Goal: Transaction & Acquisition: Book appointment/travel/reservation

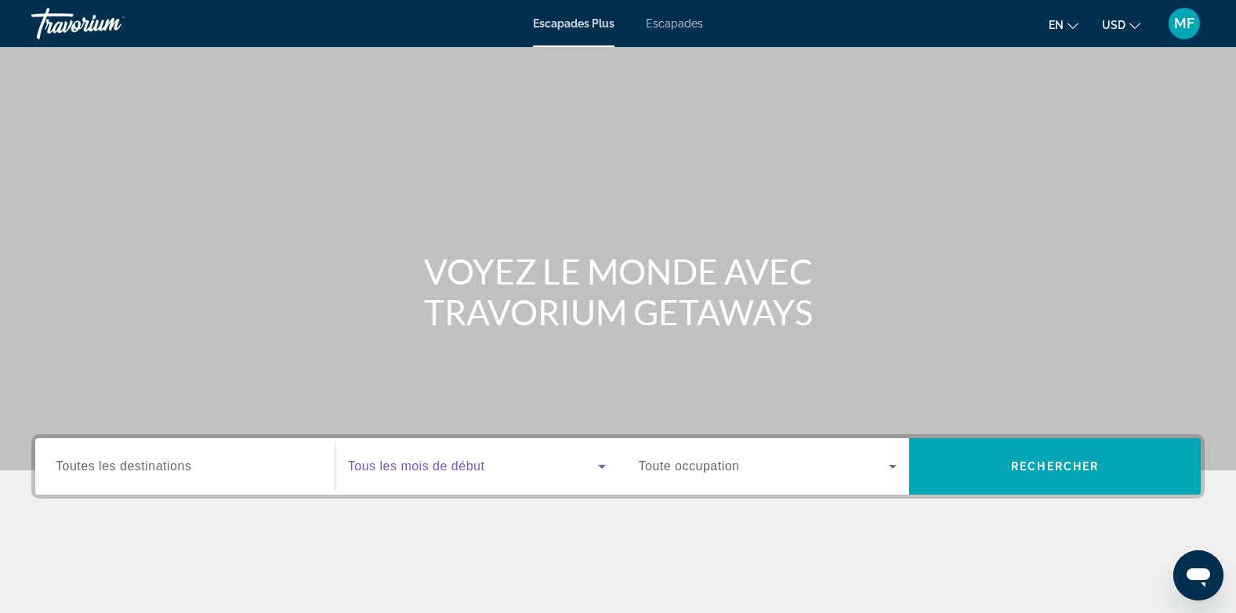
click at [595, 475] on icon "Widget de recherche" at bounding box center [601, 466] width 19 height 19
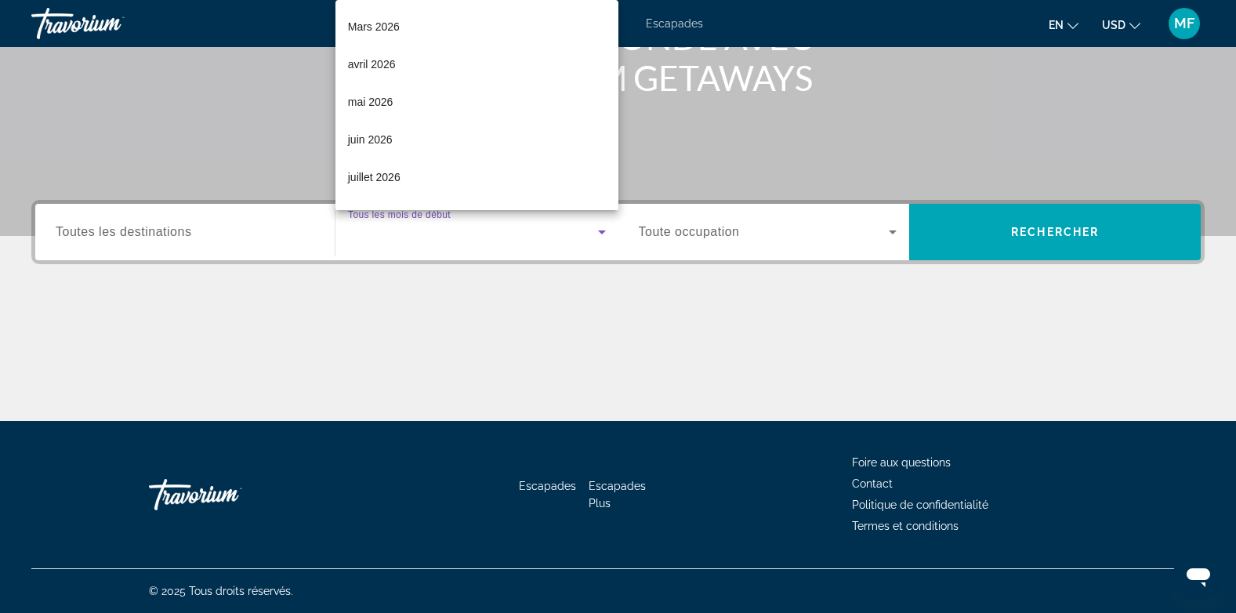
scroll to position [329, 0]
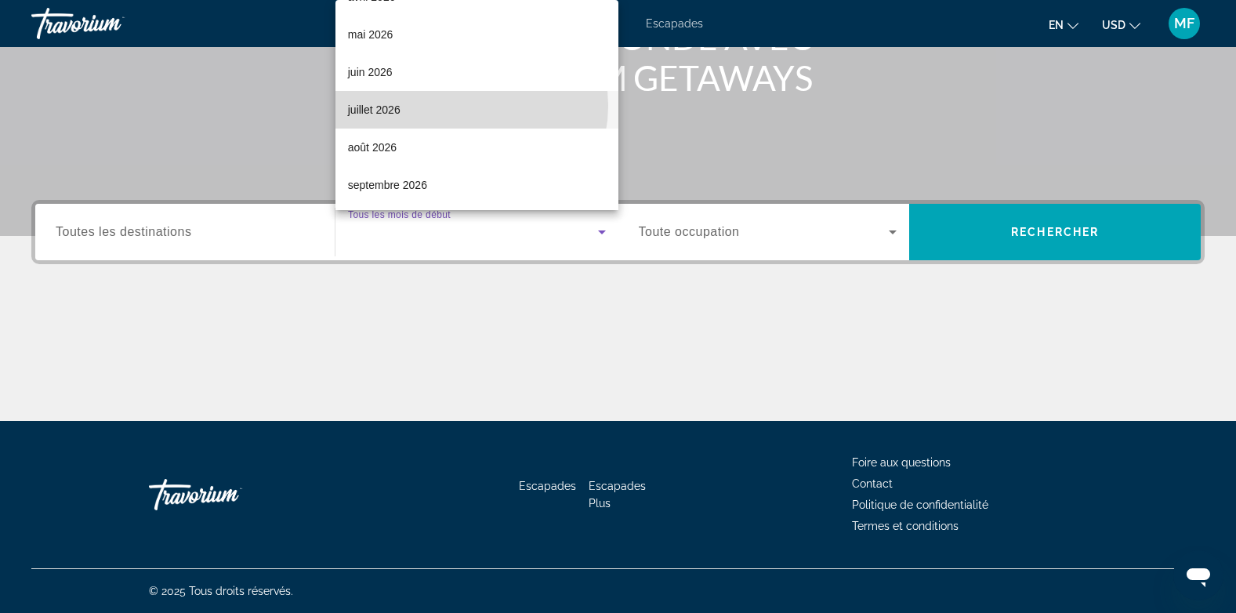
click at [466, 106] on mat-option "juillet 2026" at bounding box center [476, 110] width 283 height 38
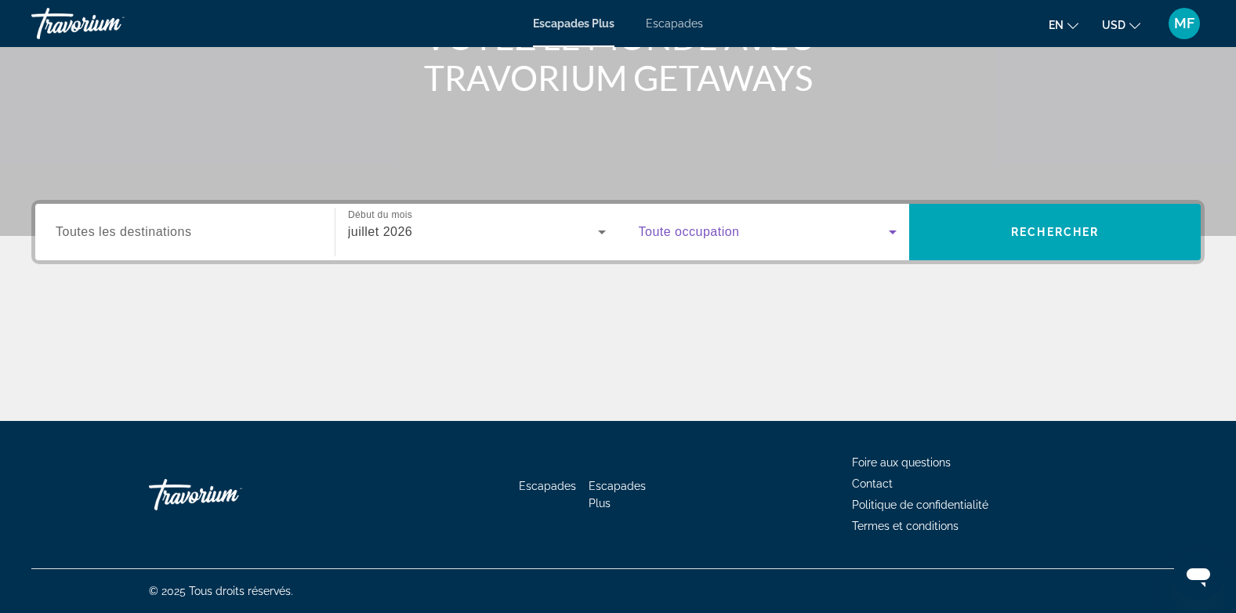
click at [822, 229] on span "Widget de recherche" at bounding box center [764, 232] width 251 height 19
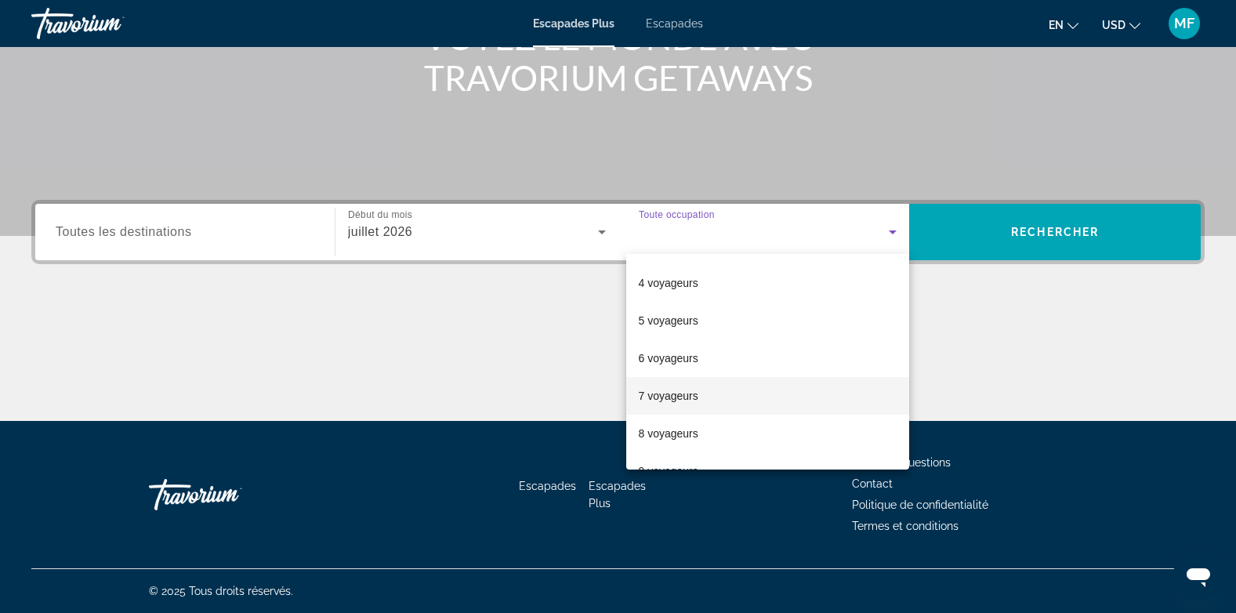
scroll to position [173, 0]
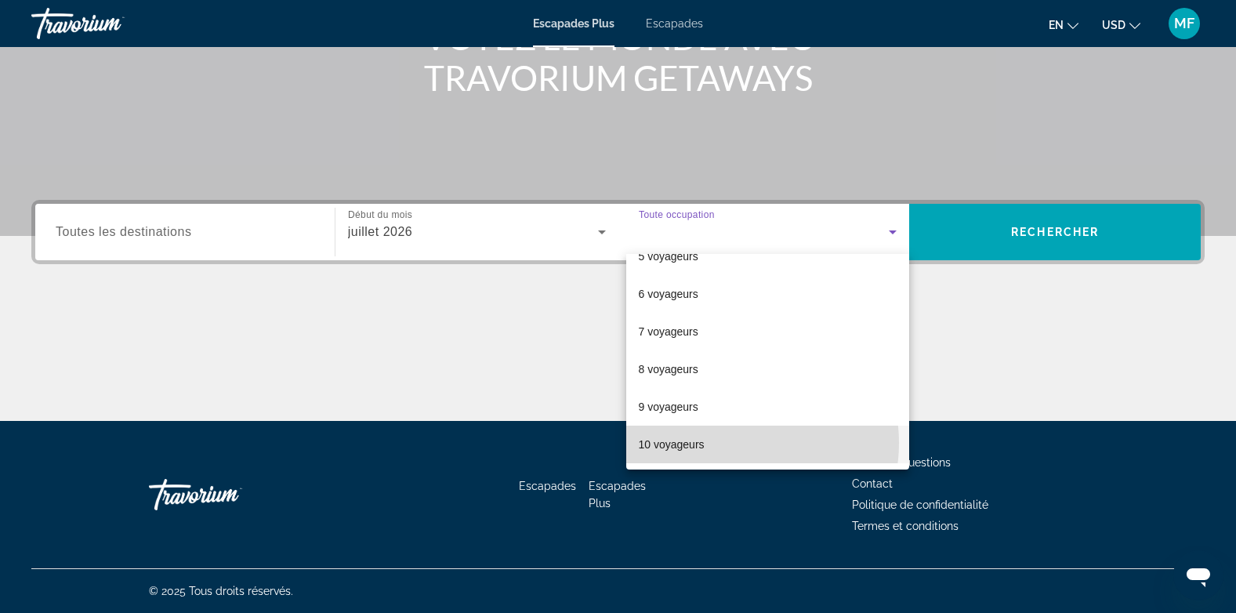
click at [730, 443] on mat-option "10 voyageurs" at bounding box center [768, 444] width 284 height 38
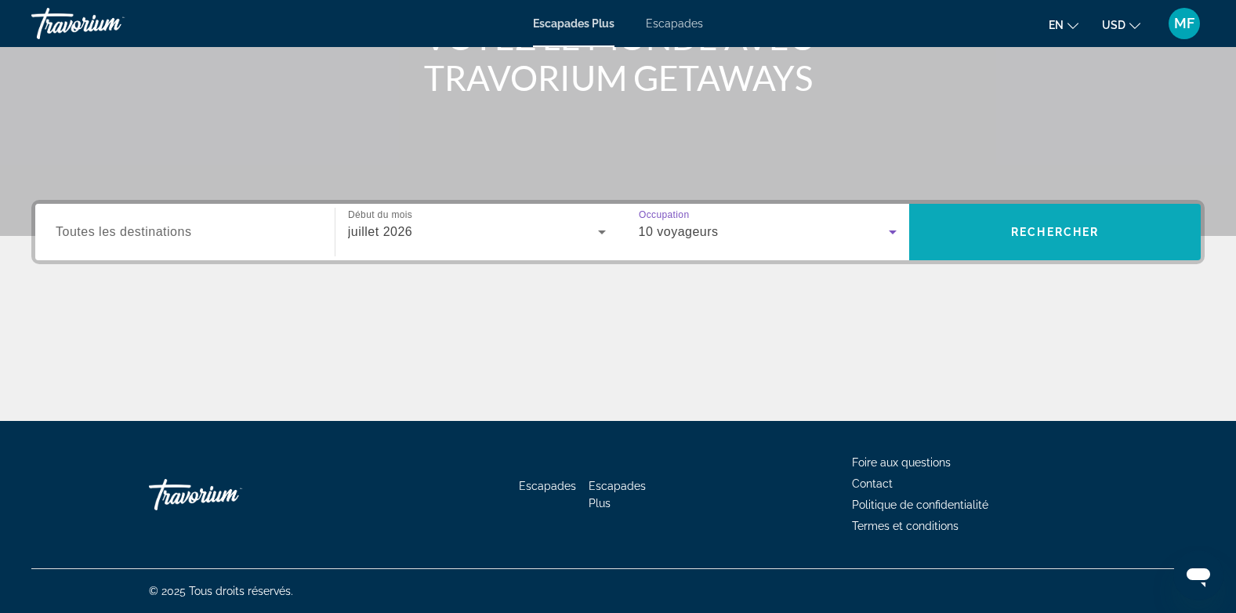
click at [1024, 210] on span "Widget de recherche" at bounding box center [1054, 232] width 291 height 56
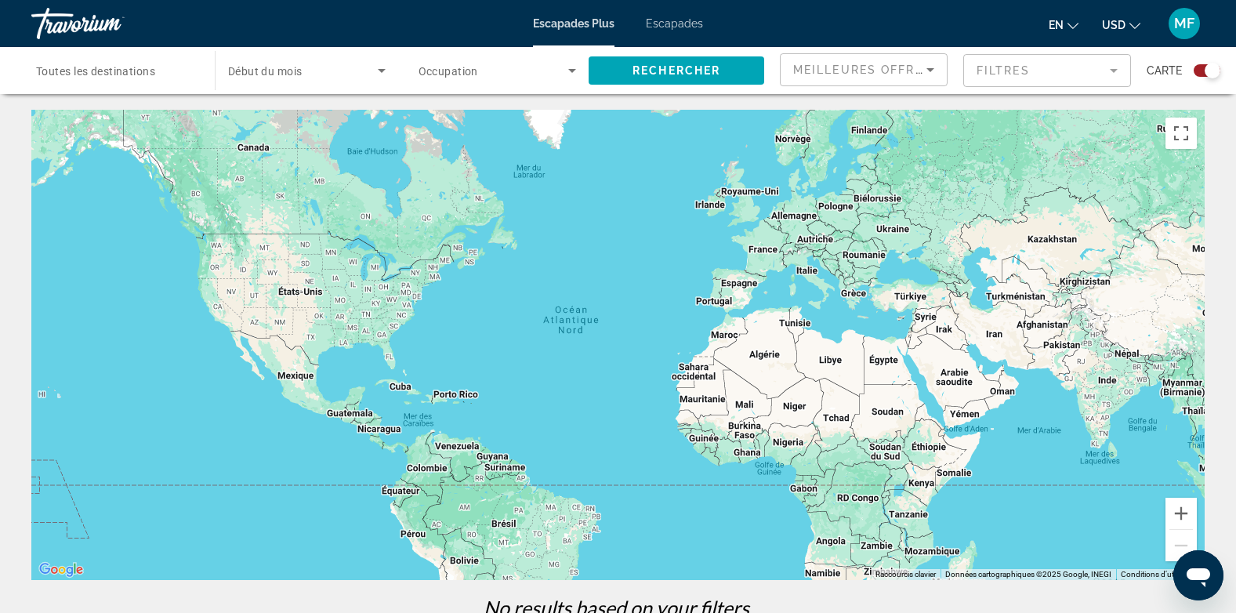
click at [932, 74] on icon "Trier par" at bounding box center [930, 69] width 19 height 19
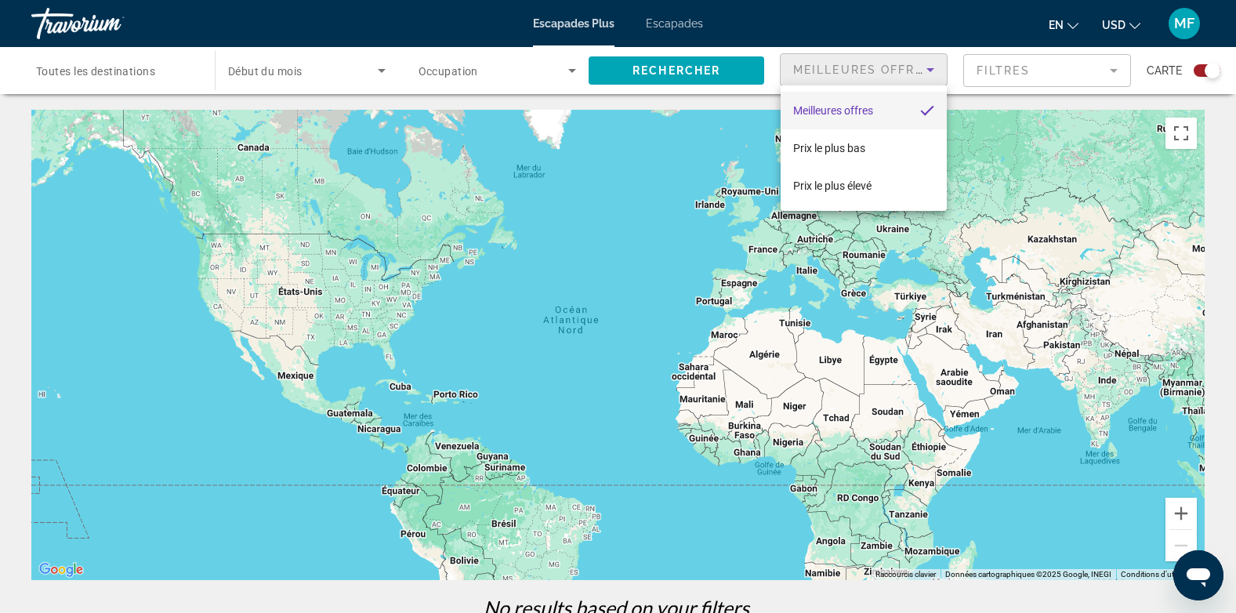
click at [734, 77] on div at bounding box center [618, 306] width 1236 height 613
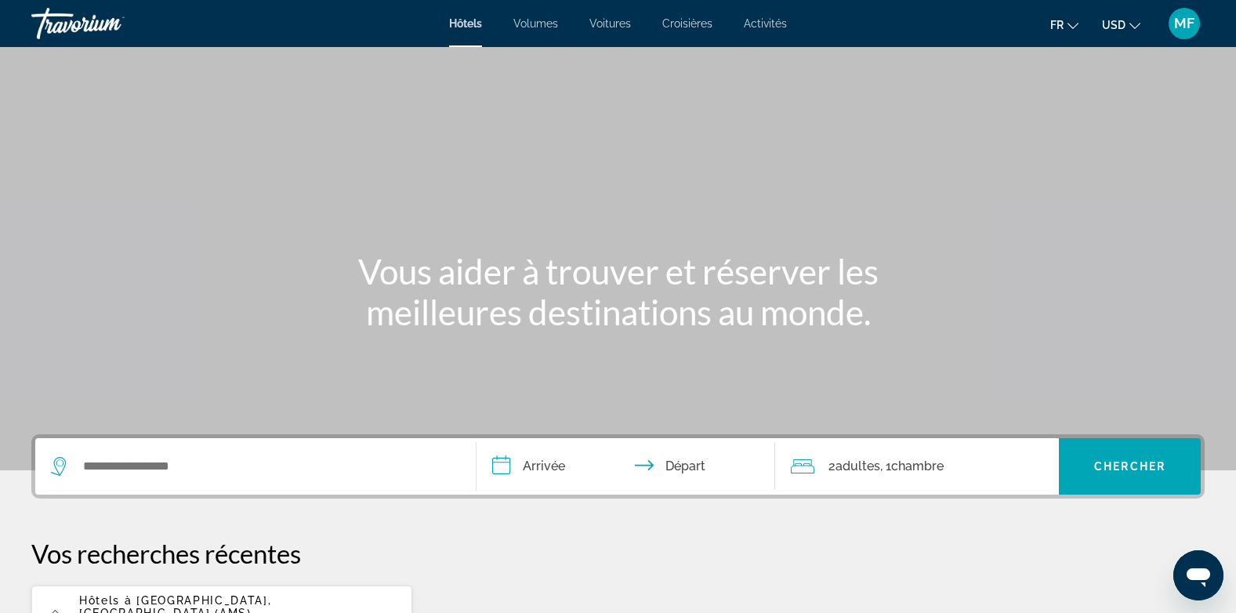
click at [184, 451] on div "Widget de recherche" at bounding box center [255, 466] width 409 height 56
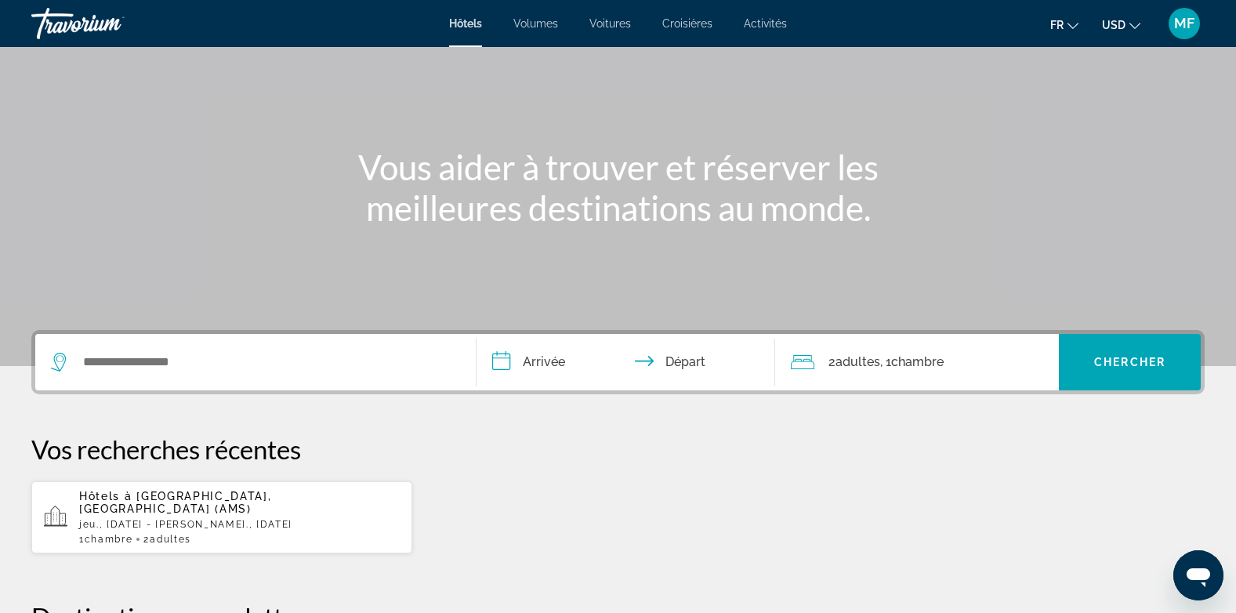
scroll to position [383, 0]
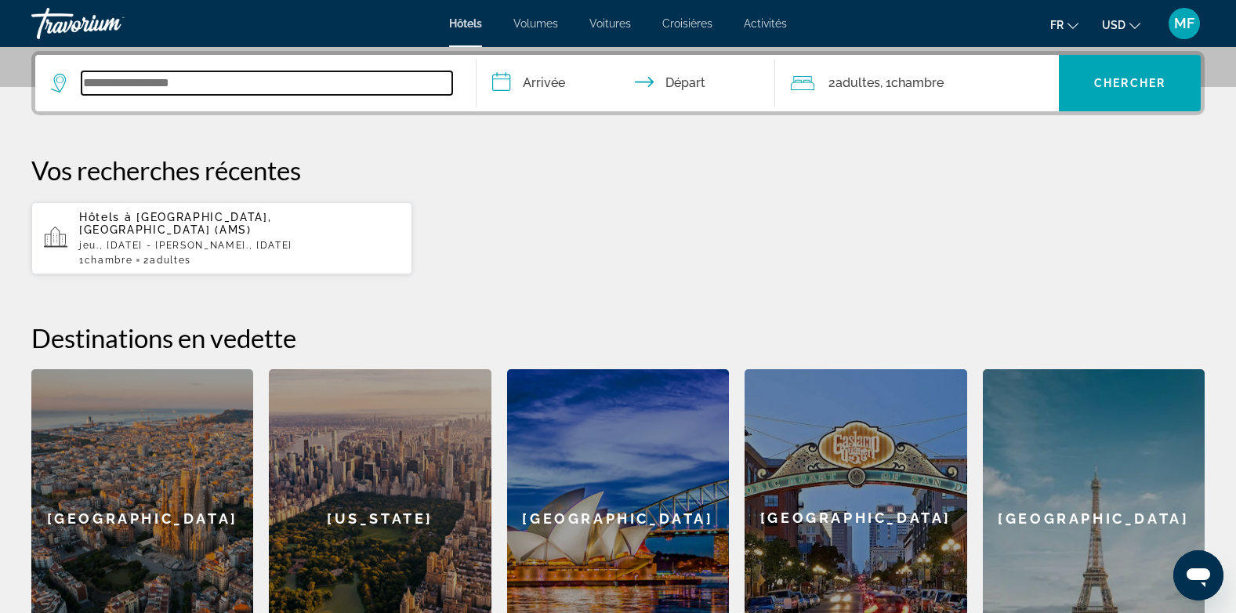
click at [164, 89] on input "Widget de recherche" at bounding box center [266, 83] width 371 height 24
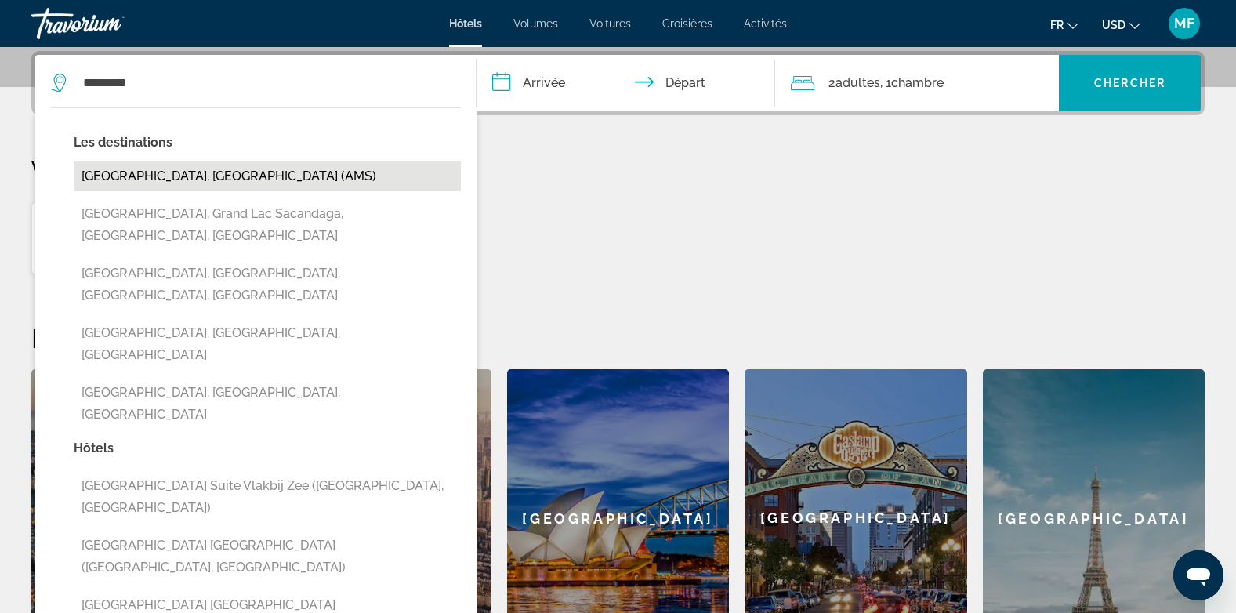
click at [154, 185] on button "Amsterdam, Pays-Bas (AMS)" at bounding box center [267, 176] width 387 height 30
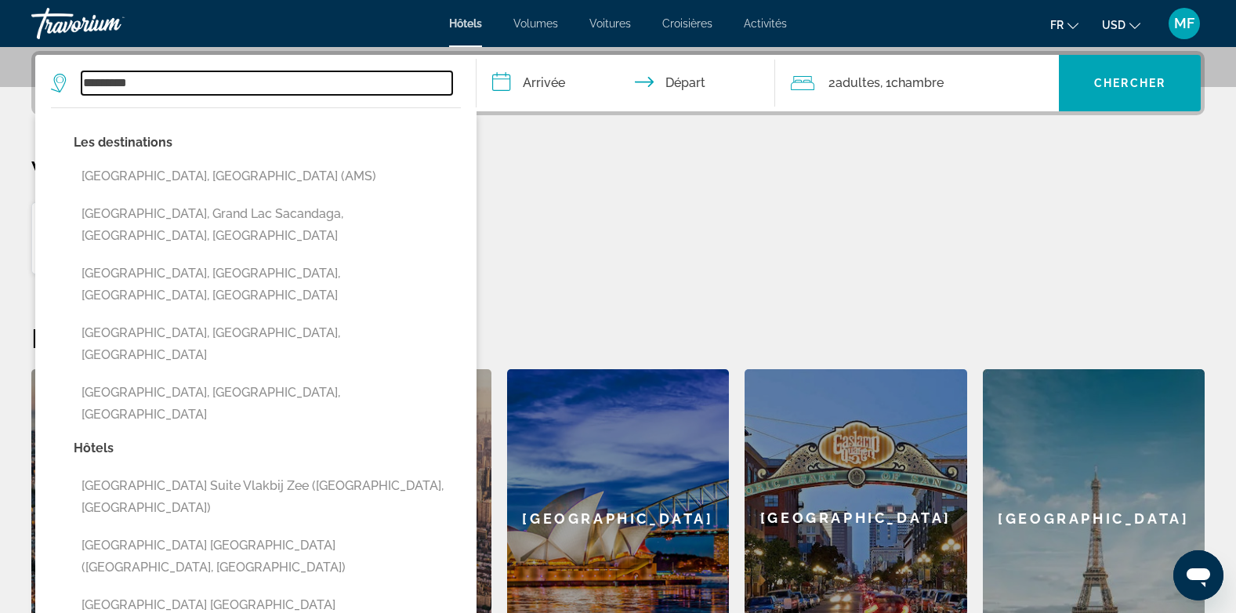
type input "**********"
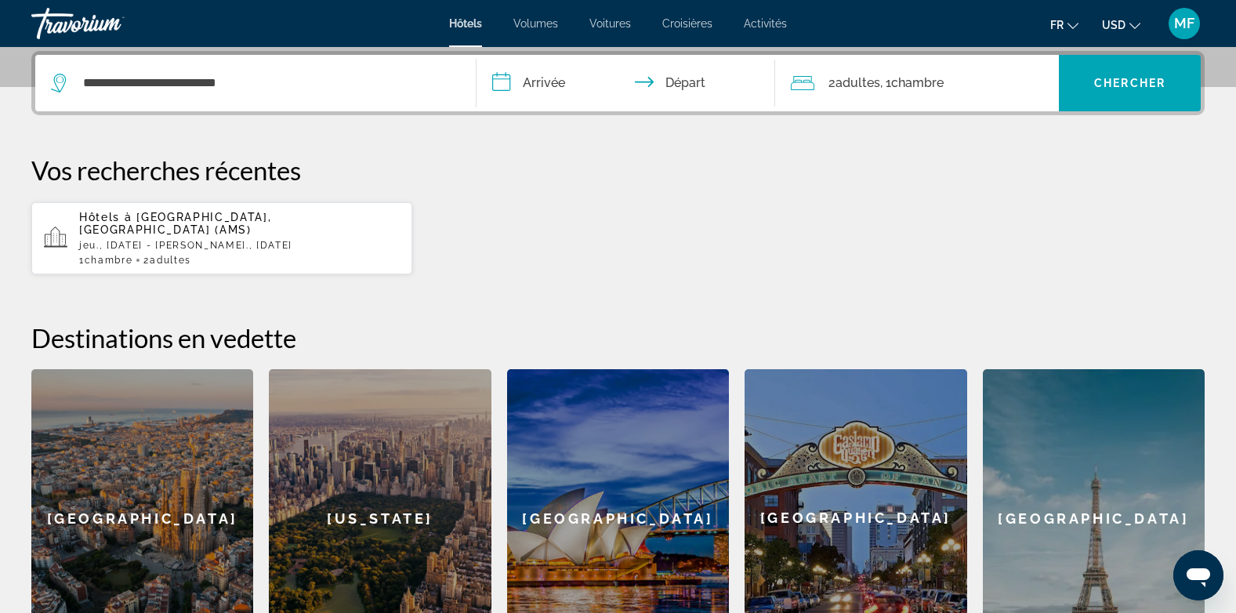
click at [552, 79] on input "**********" at bounding box center [629, 85] width 306 height 61
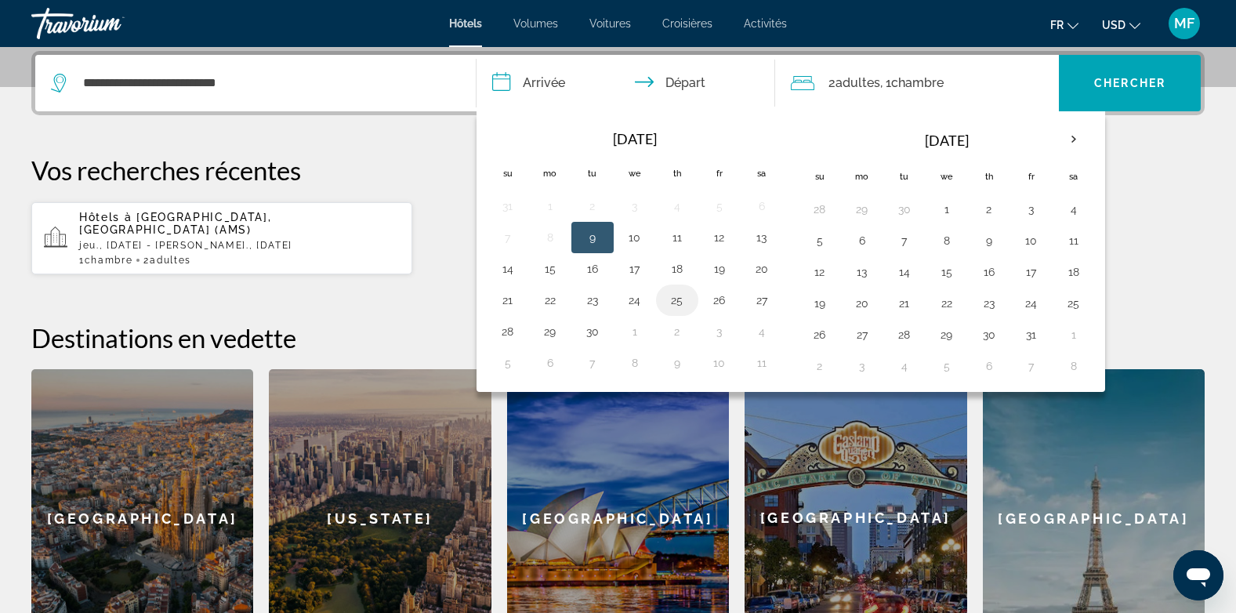
drag, startPoint x: 679, startPoint y: 302, endPoint x: 683, endPoint y: 294, distance: 9.5
click at [683, 294] on button "25" at bounding box center [676, 300] width 25 height 22
click at [761, 297] on button "27" at bounding box center [761, 300] width 25 height 22
type input "**********"
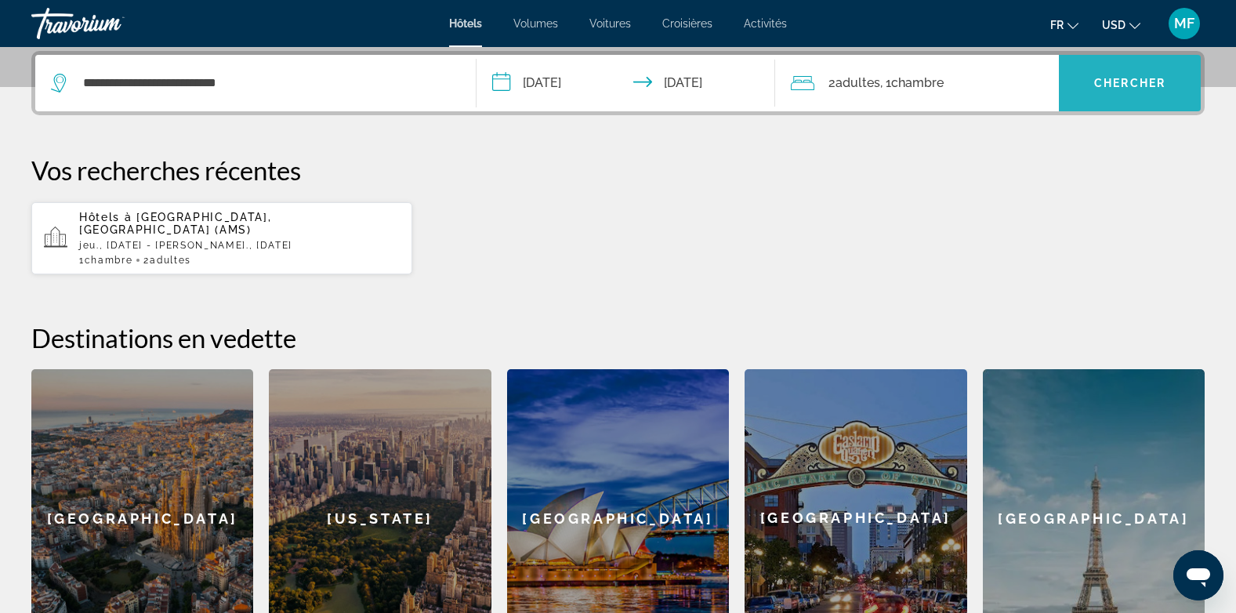
drag, startPoint x: 1110, startPoint y: 95, endPoint x: 1112, endPoint y: 78, distance: 16.5
click at [1112, 78] on span "Chercher" at bounding box center [1129, 83] width 71 height 13
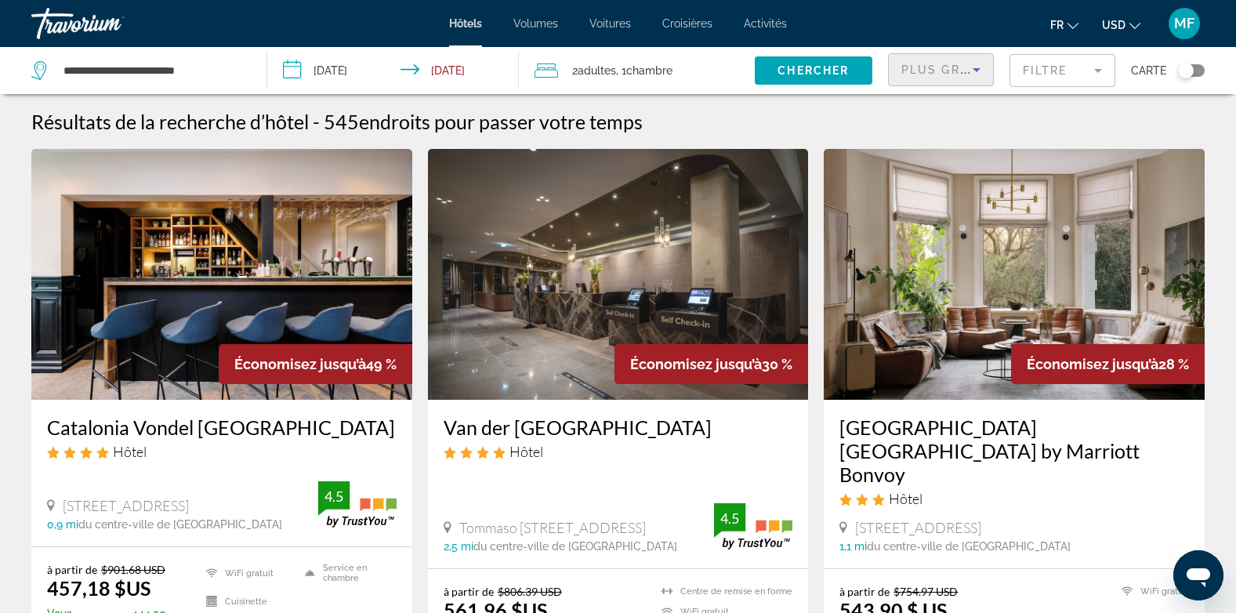
click at [979, 69] on icon "Trier par" at bounding box center [976, 69] width 19 height 19
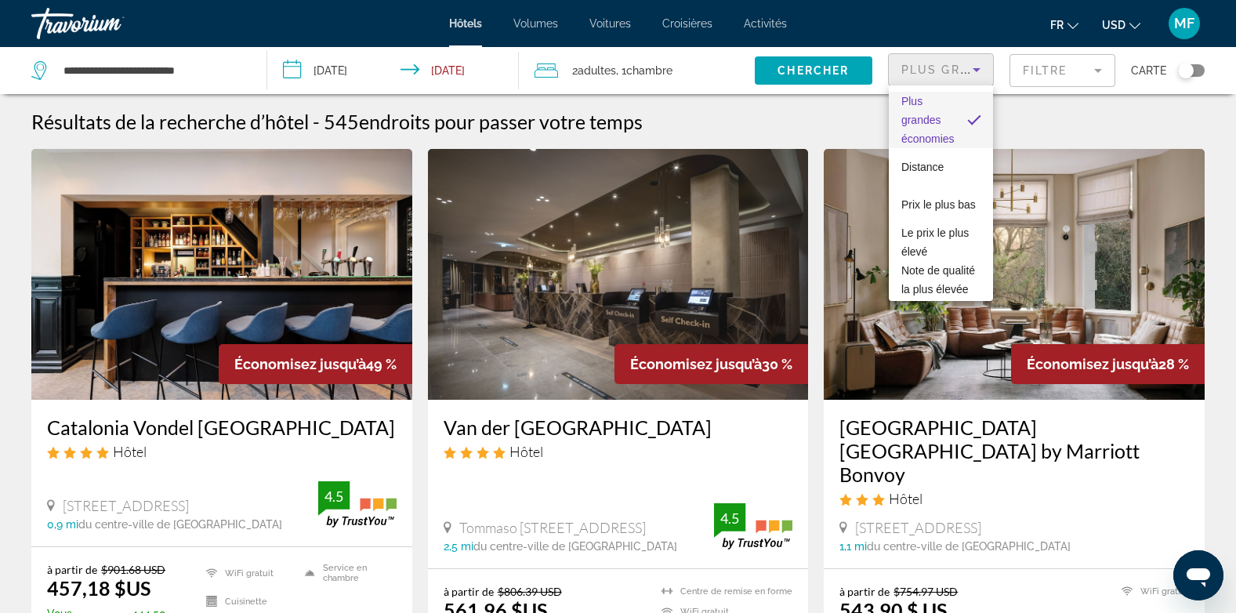
click at [1099, 73] on div at bounding box center [618, 306] width 1236 height 613
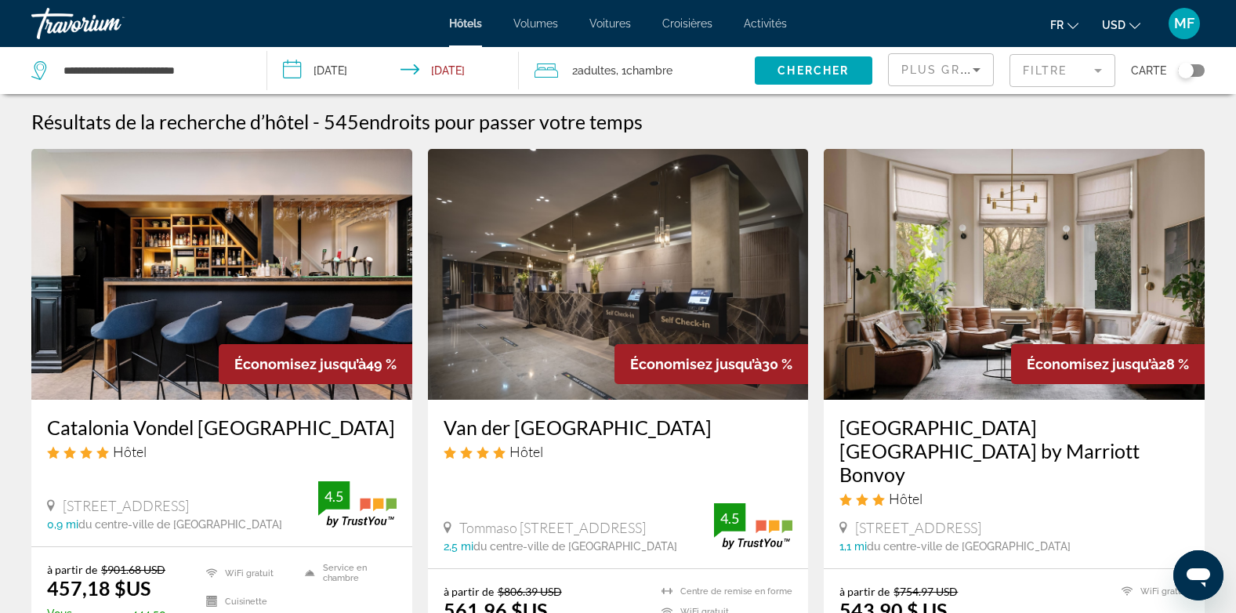
click at [1099, 74] on mat-form-field "Filtre" at bounding box center [1062, 70] width 106 height 33
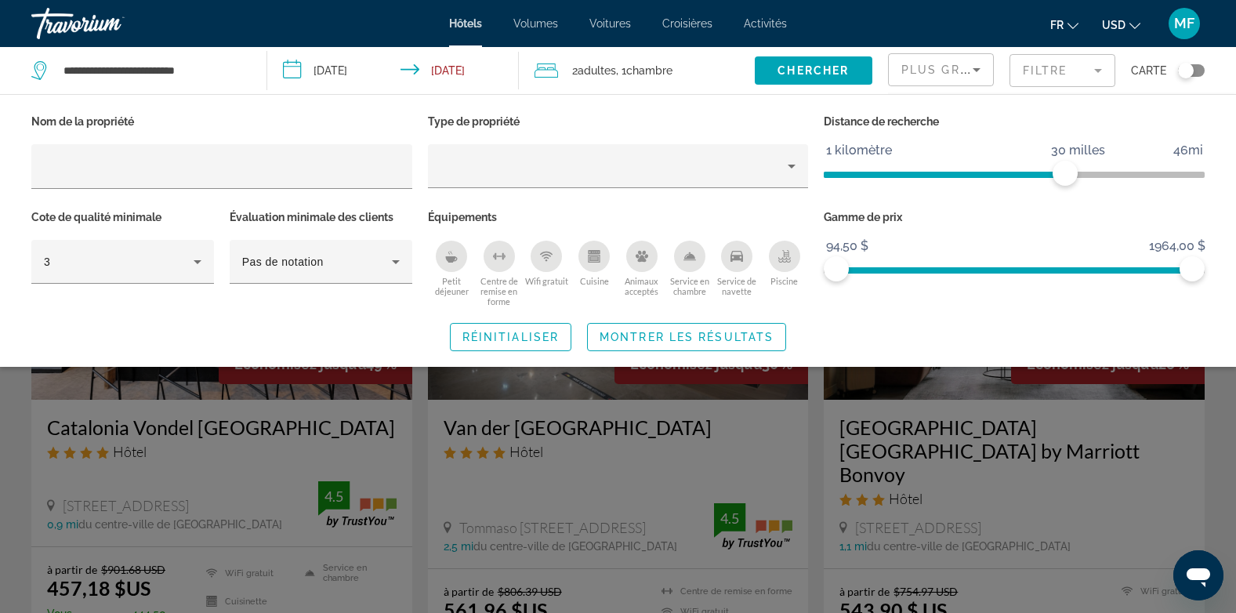
click at [791, 262] on div "Piscine" at bounding box center [784, 256] width 31 height 31
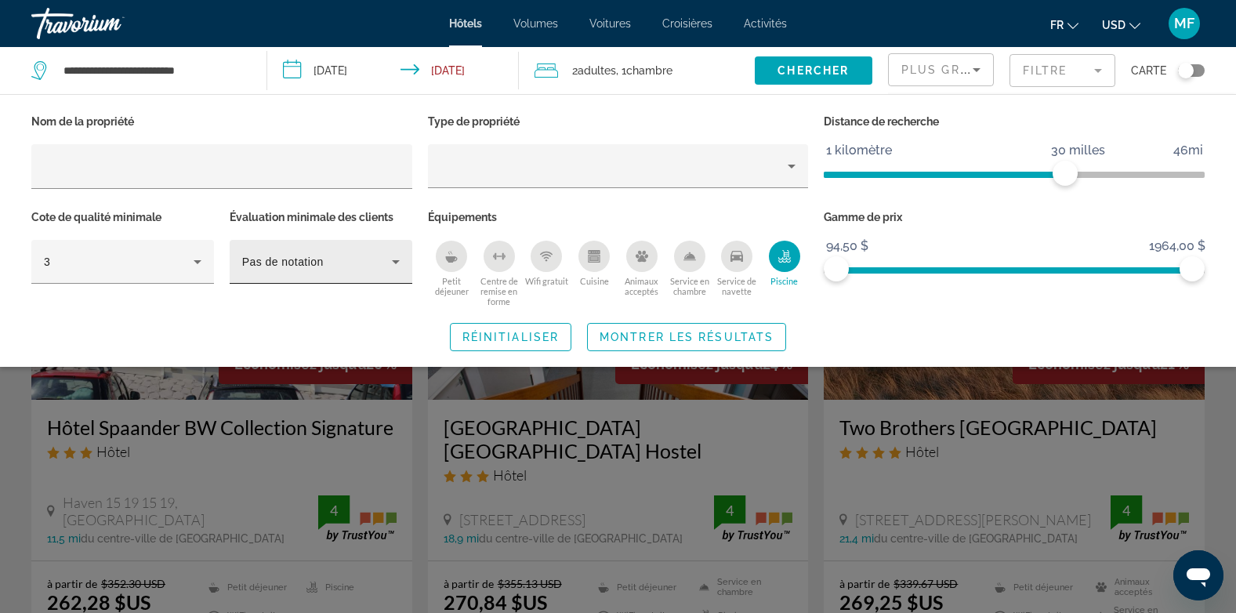
click at [353, 268] on div "Pas de notation" at bounding box center [317, 261] width 150 height 19
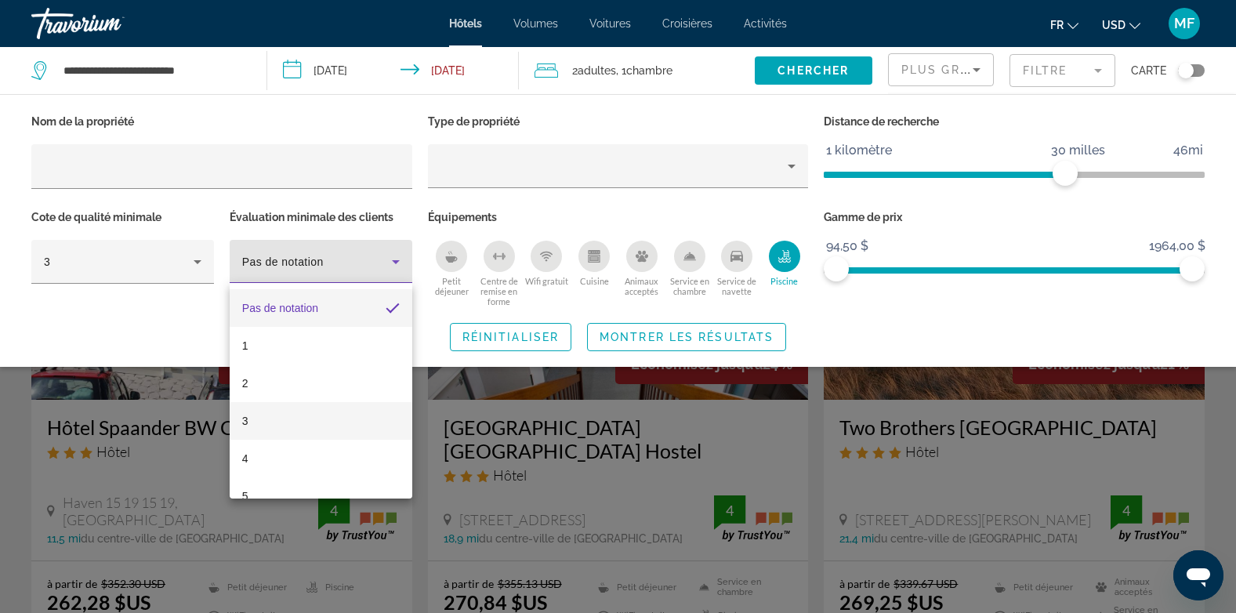
scroll to position [23, 0]
click at [312, 433] on mat-option "4" at bounding box center [321, 436] width 183 height 38
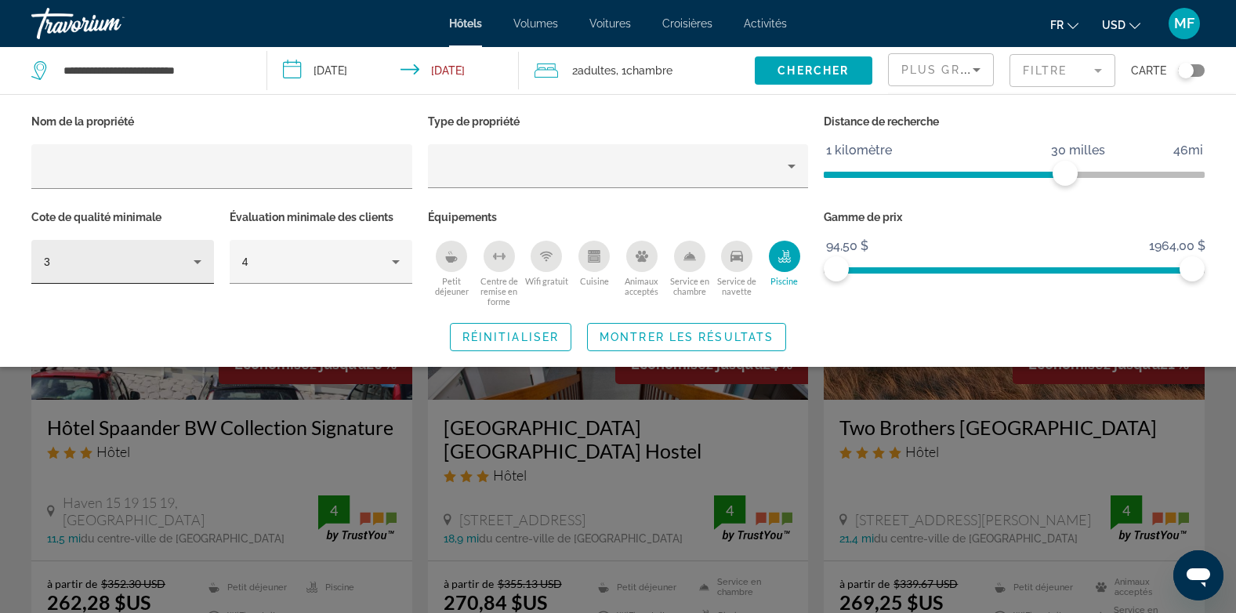
click at [186, 249] on div "3" at bounding box center [122, 262] width 157 height 44
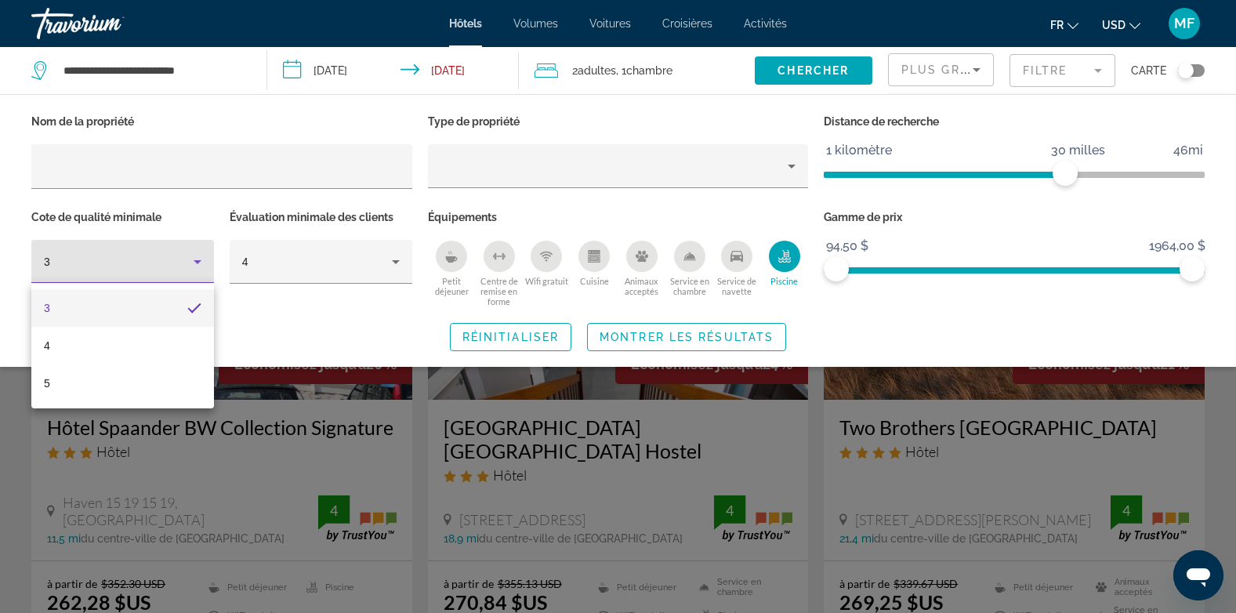
drag, startPoint x: 1059, startPoint y: 172, endPoint x: 810, endPoint y: 174, distance: 249.2
click at [810, 174] on div at bounding box center [618, 306] width 1236 height 613
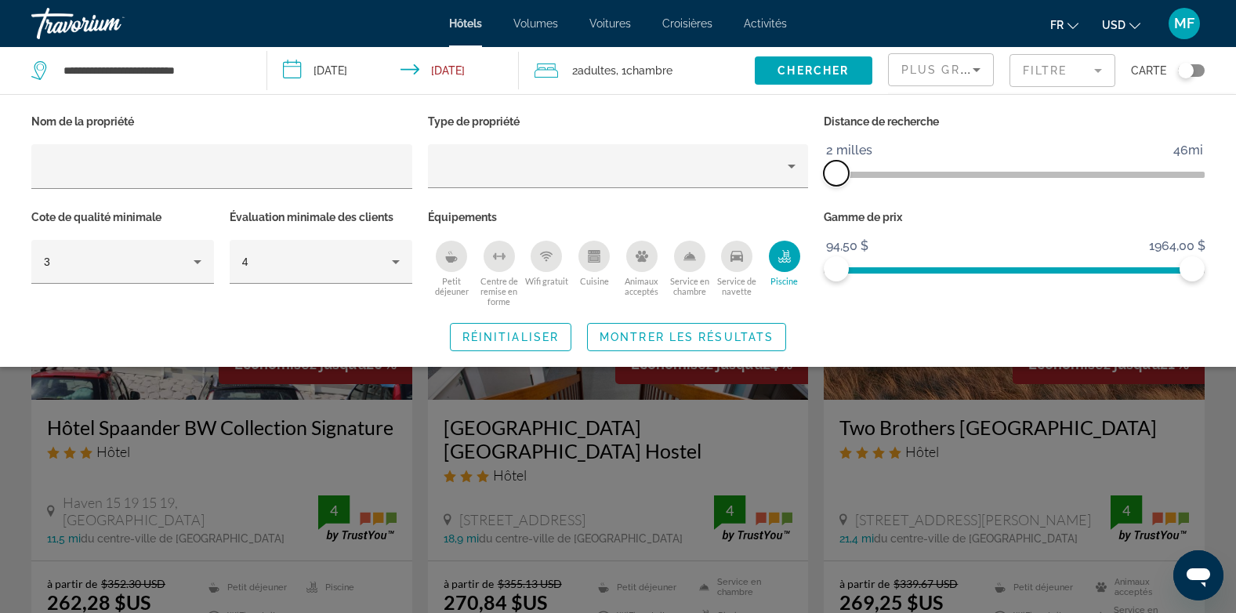
drag, startPoint x: 1070, startPoint y: 173, endPoint x: 800, endPoint y: 191, distance: 270.9
click at [800, 191] on div "Nom de la propriété Type de propriété Distance de recherche 1 kilomètre 46mi 2 …" at bounding box center [618, 208] width 1189 height 197
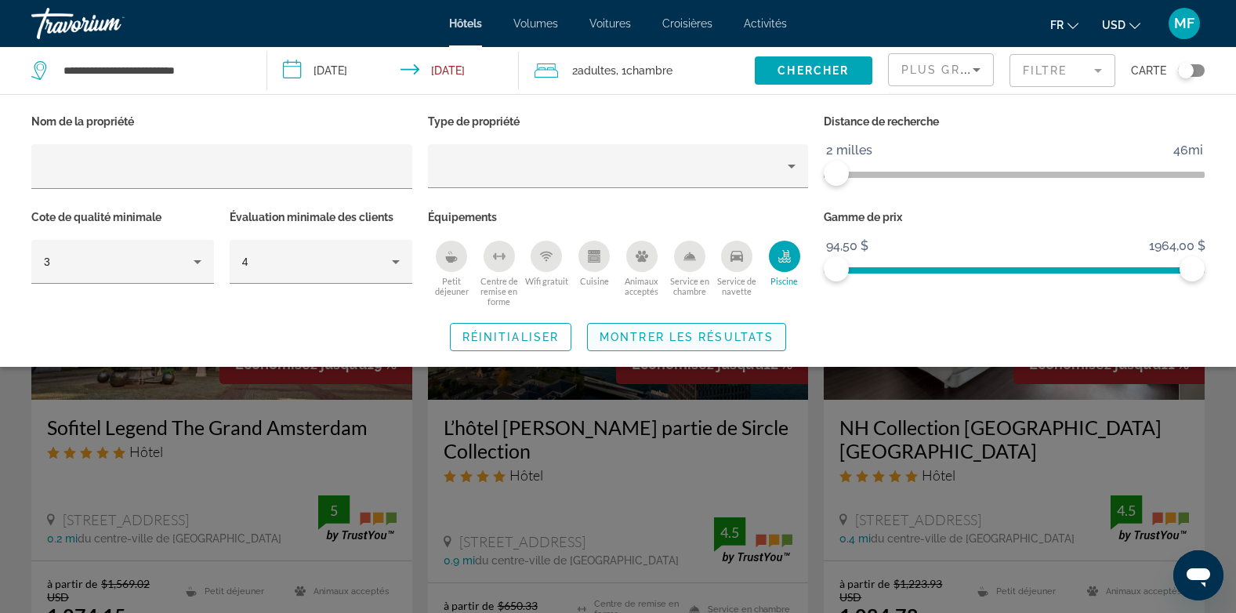
click at [629, 335] on span "Montrer les résultats" at bounding box center [686, 337] width 174 height 13
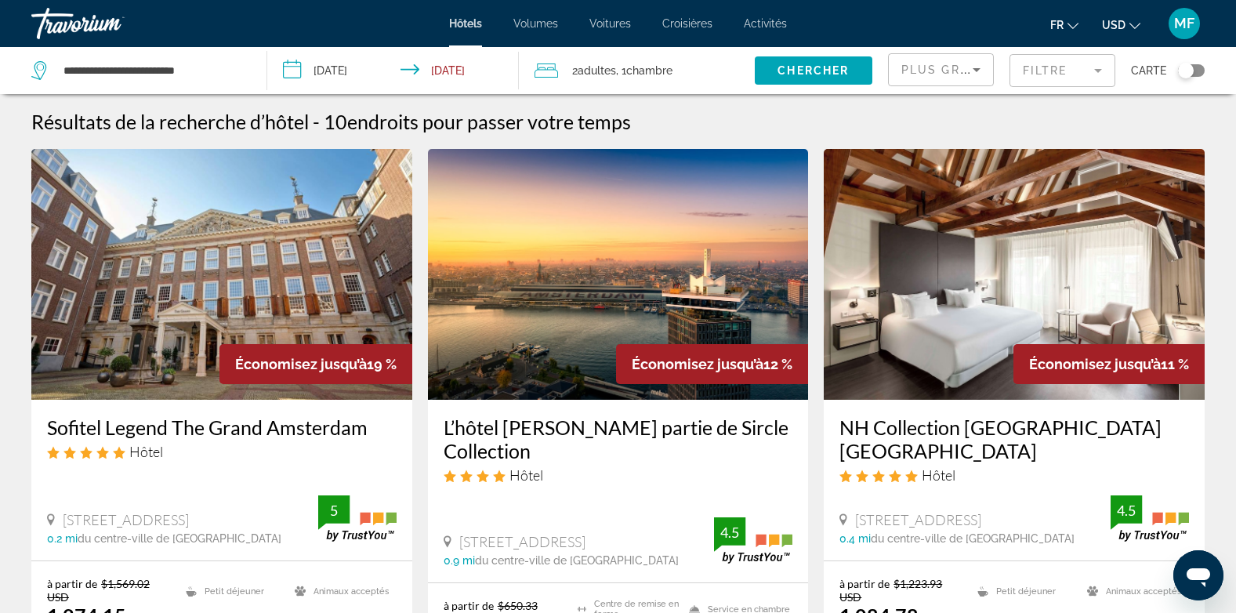
click at [1097, 70] on mat-form-field "Filtre" at bounding box center [1062, 70] width 106 height 33
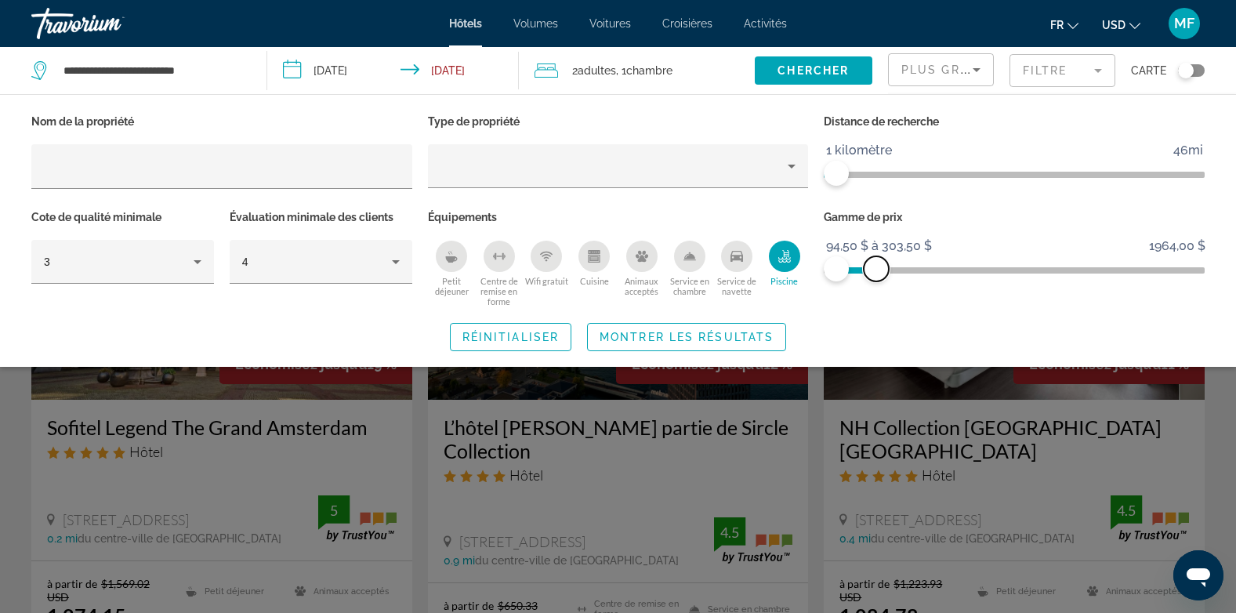
drag, startPoint x: 1189, startPoint y: 273, endPoint x: 876, endPoint y: 284, distance: 312.9
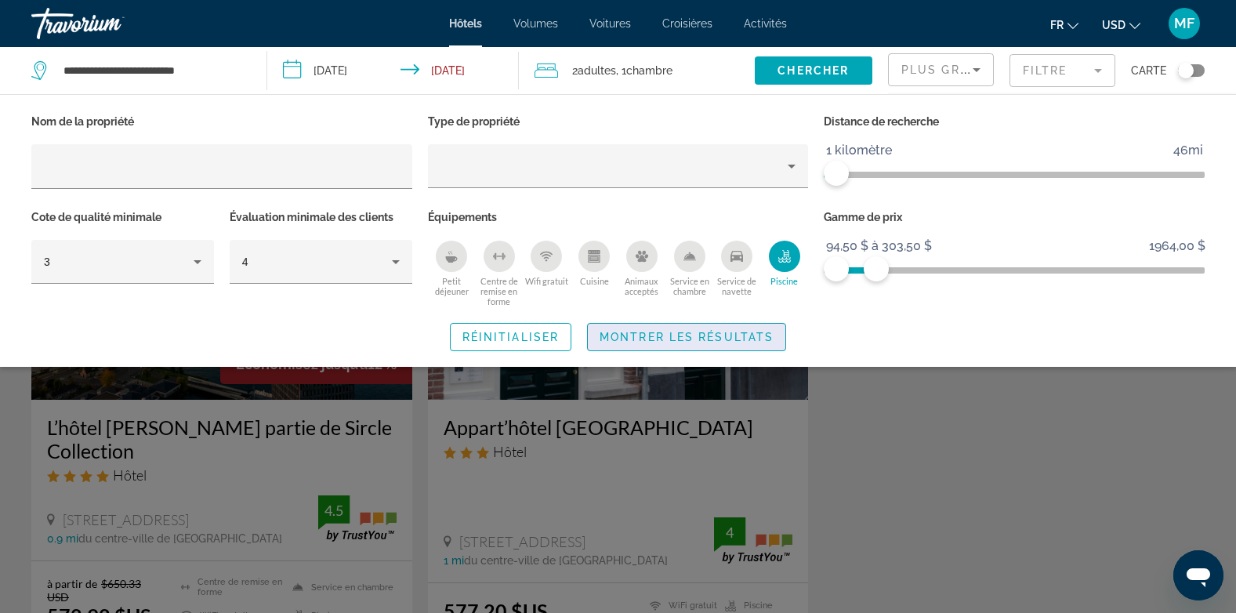
drag, startPoint x: 876, startPoint y: 284, endPoint x: 746, endPoint y: 333, distance: 138.8
click at [746, 333] on span "Montrer les résultats" at bounding box center [686, 337] width 174 height 13
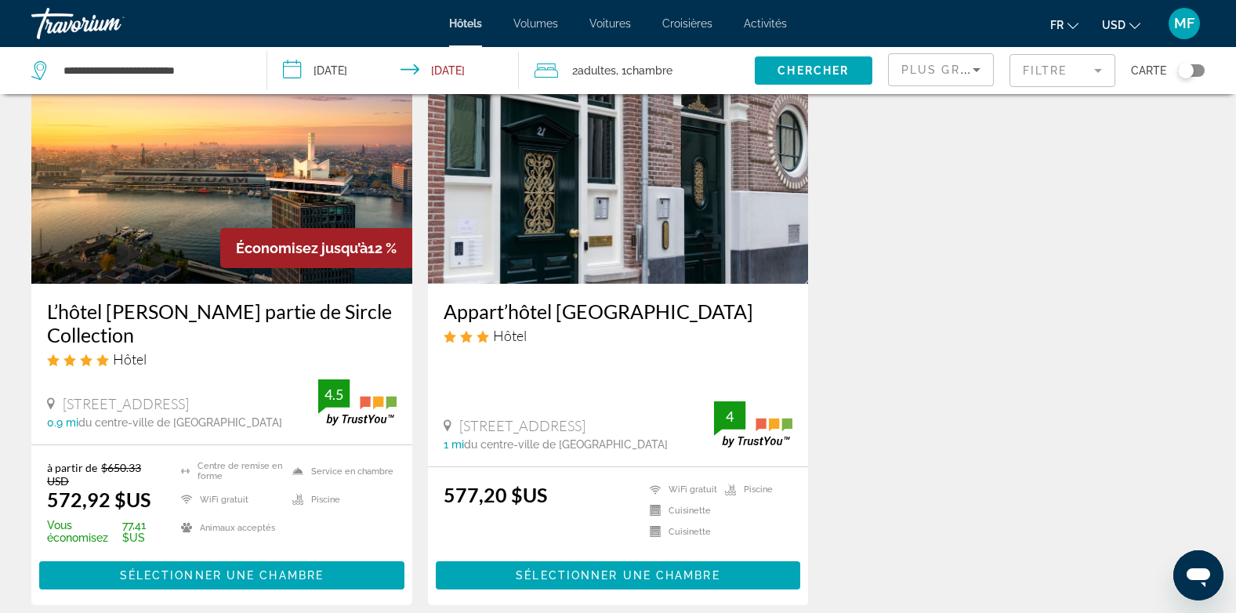
scroll to position [113, 0]
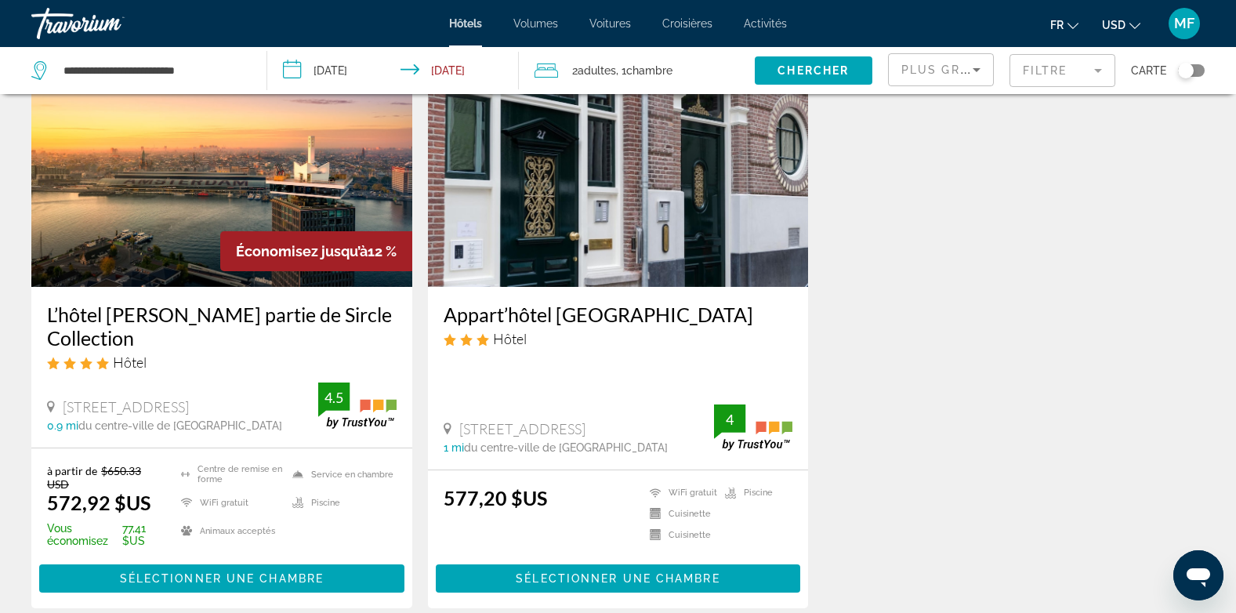
click at [210, 210] on img "Contenu principal" at bounding box center [221, 161] width 381 height 251
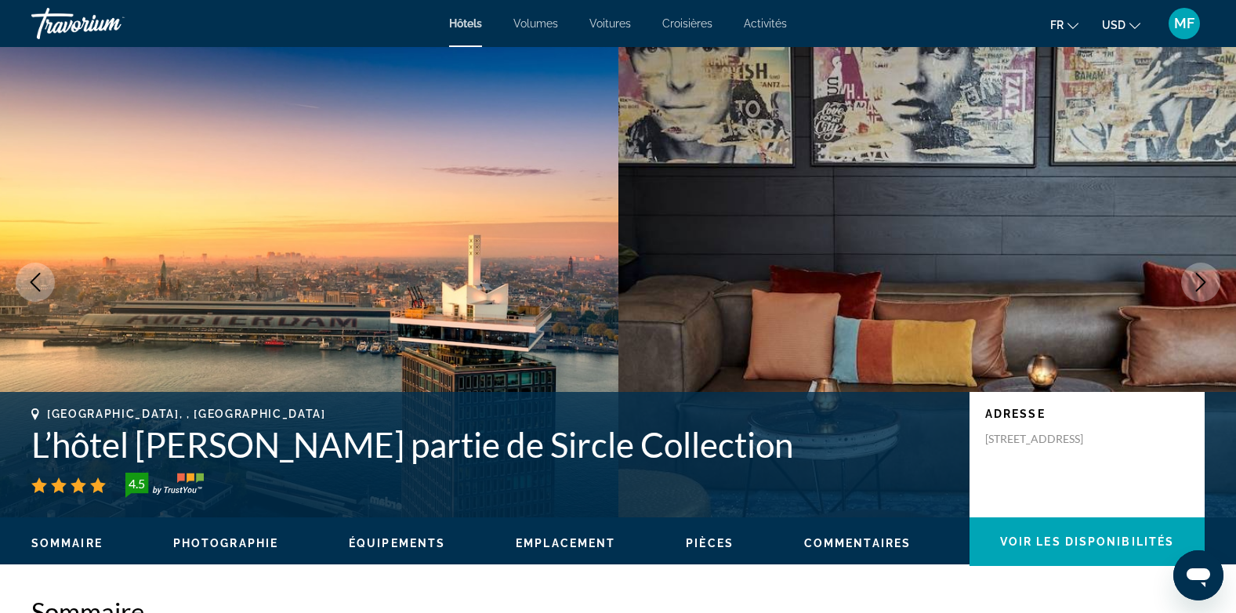
click at [1203, 283] on icon "Image suivante" at bounding box center [1200, 282] width 19 height 19
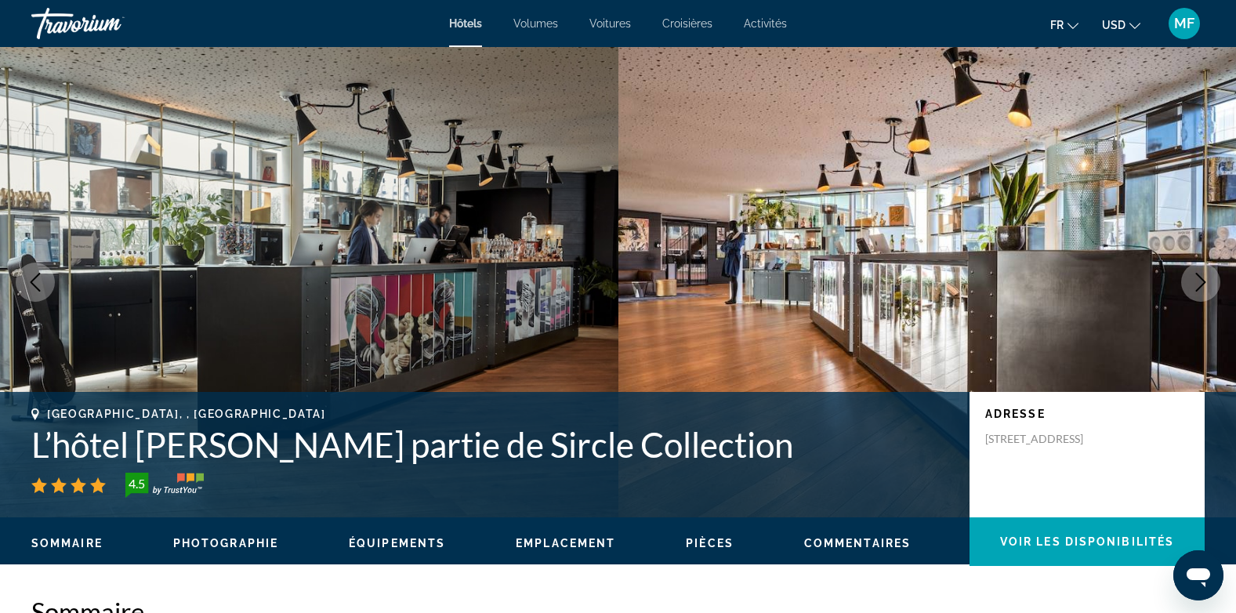
click at [1203, 283] on icon "Image suivante" at bounding box center [1200, 282] width 19 height 19
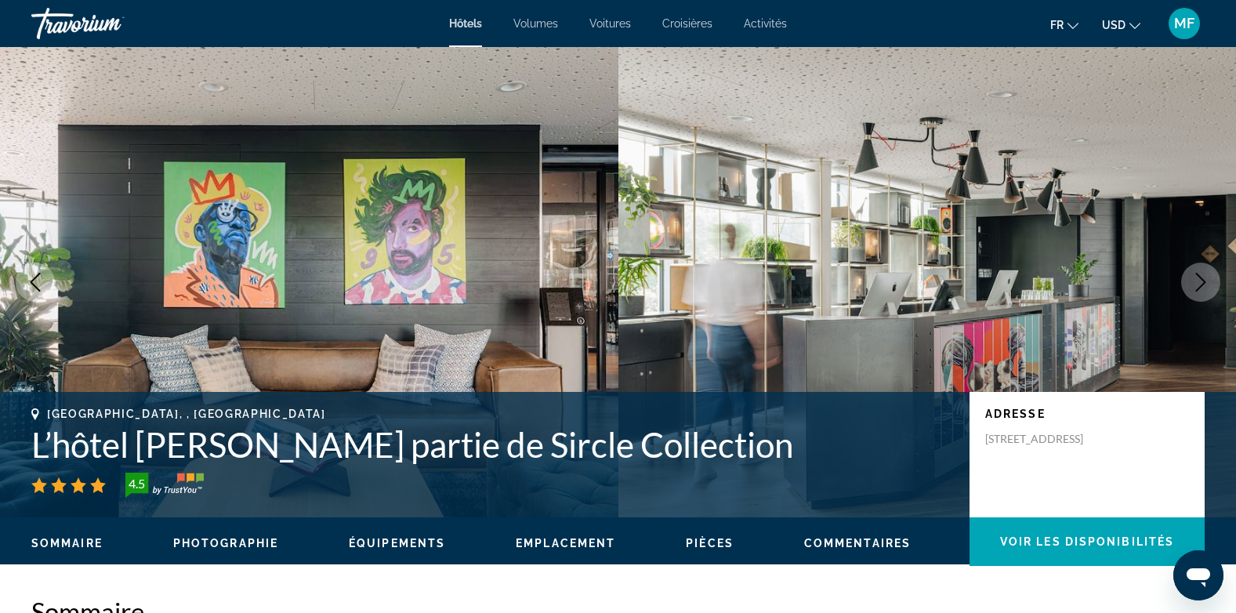
click at [1203, 283] on icon "Image suivante" at bounding box center [1200, 282] width 19 height 19
